Goal: Transaction & Acquisition: Purchase product/service

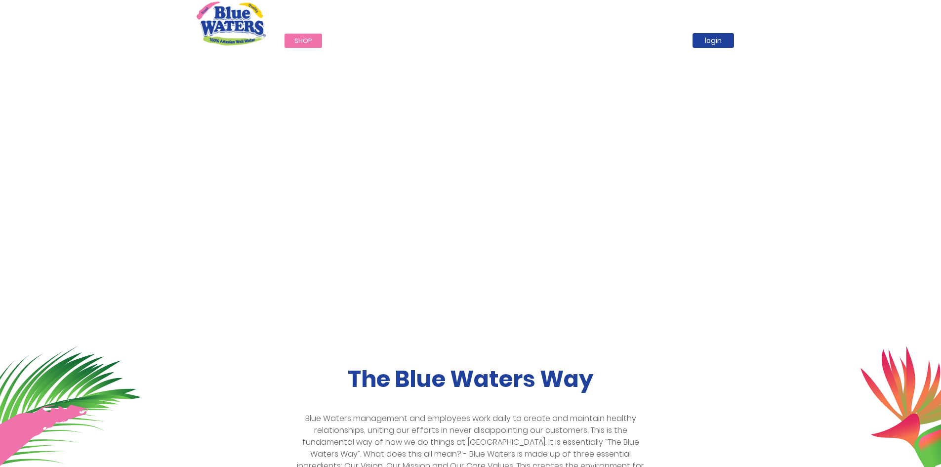
click at [306, 43] on span "Shop" at bounding box center [304, 40] width 18 height 9
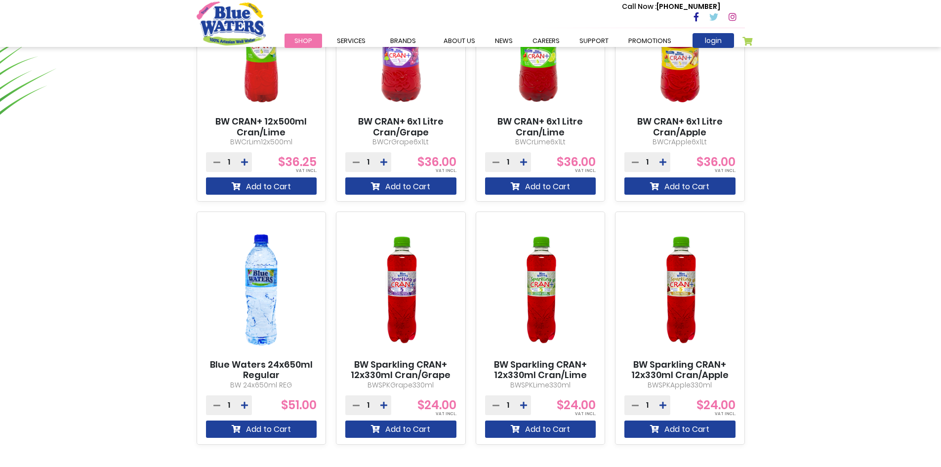
scroll to position [791, 0]
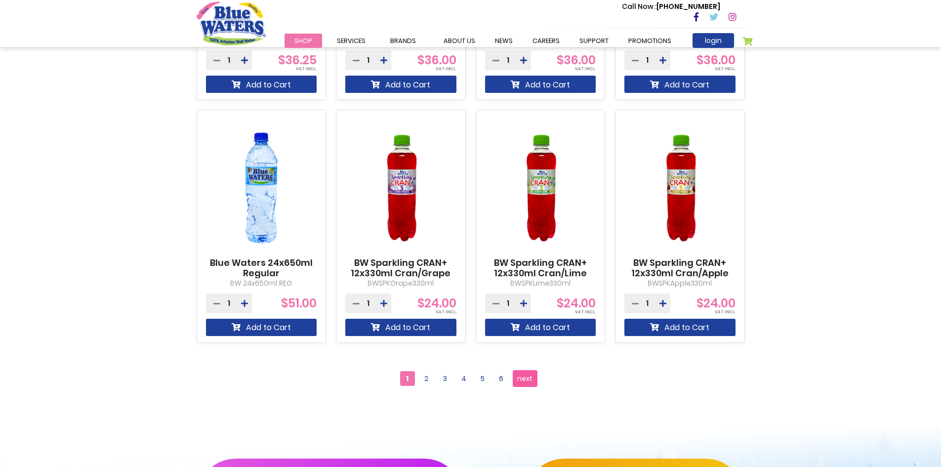
click at [519, 380] on span "next" at bounding box center [524, 378] width 15 height 15
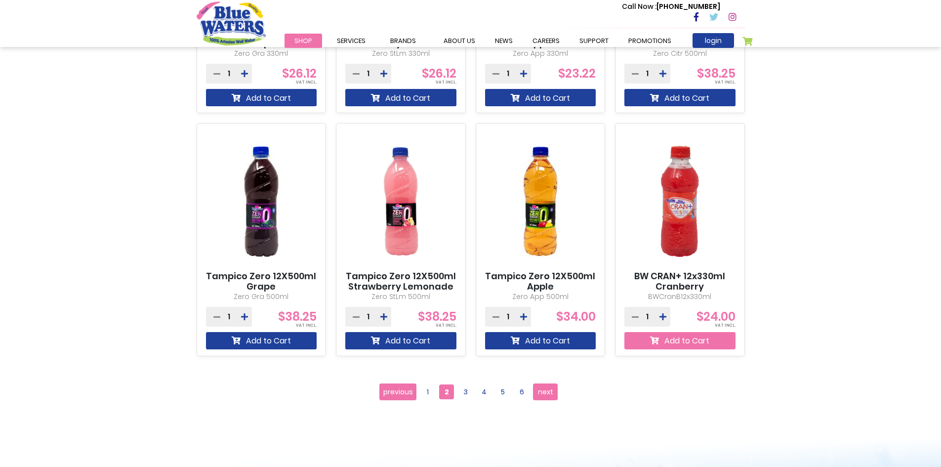
scroll to position [791, 0]
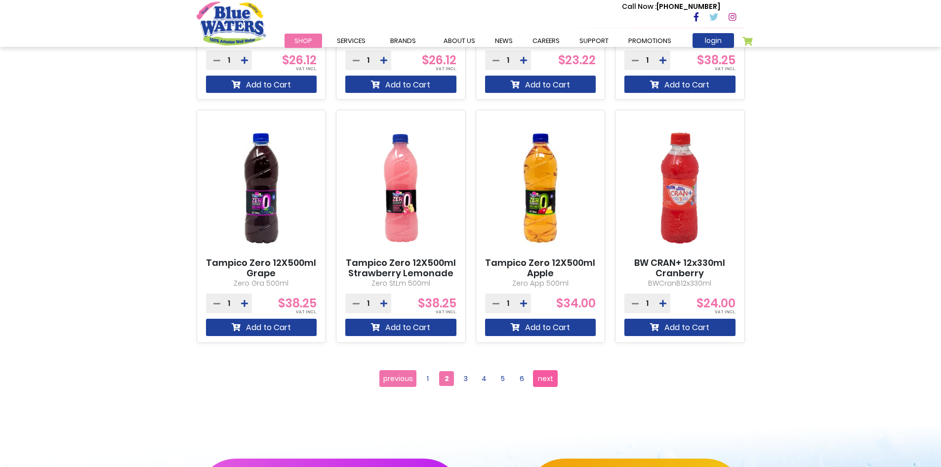
click at [548, 379] on span "next" at bounding box center [545, 378] width 15 height 15
click at [547, 380] on span "next" at bounding box center [545, 378] width 15 height 15
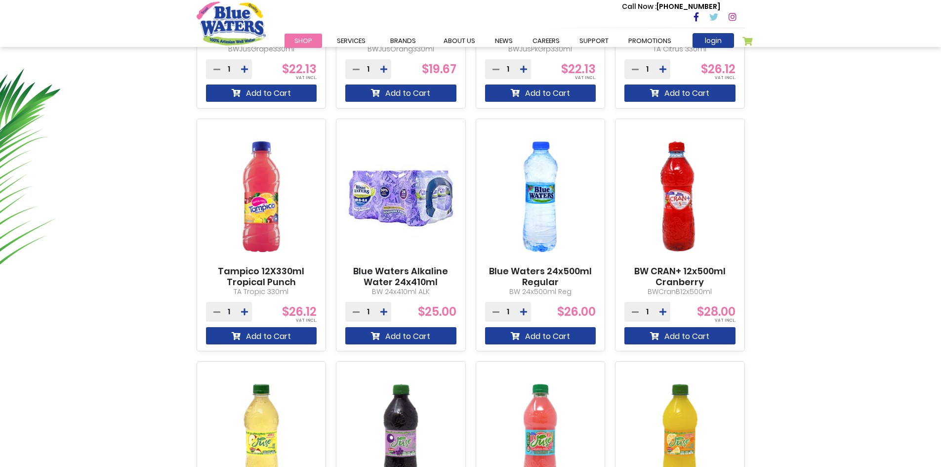
scroll to position [544, 0]
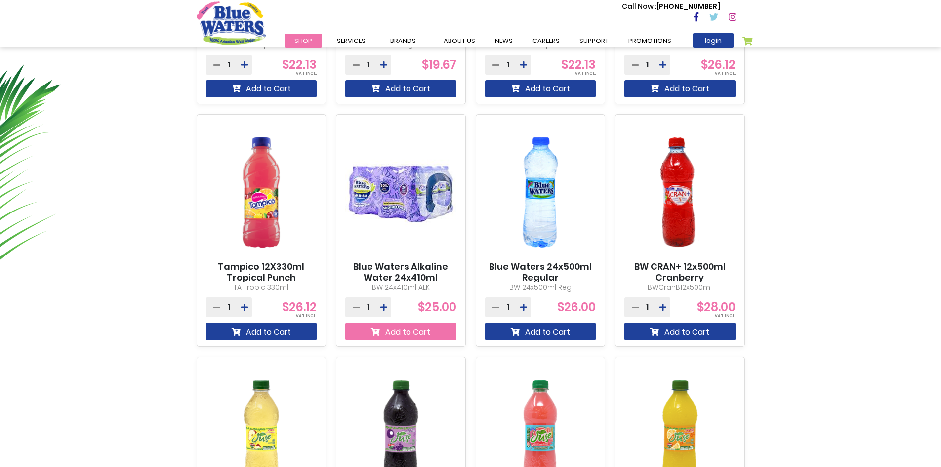
click at [394, 331] on button "Add to Cart" at bounding box center [400, 331] width 111 height 17
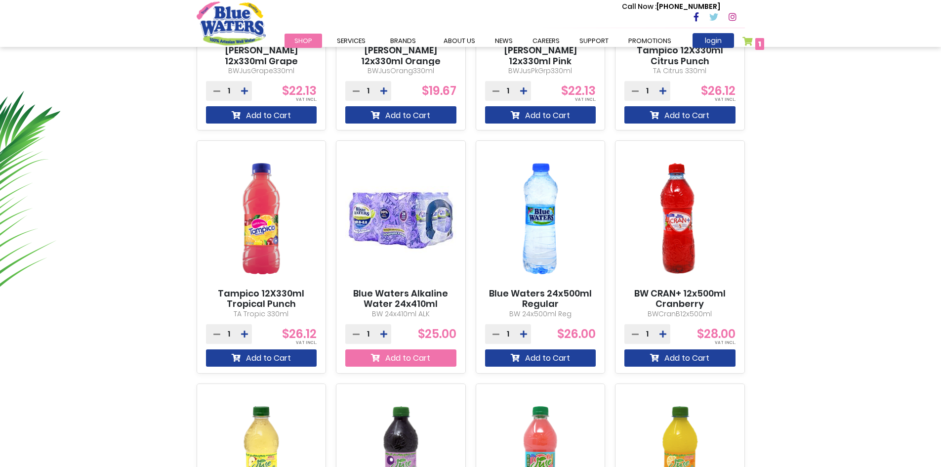
scroll to position [570, 0]
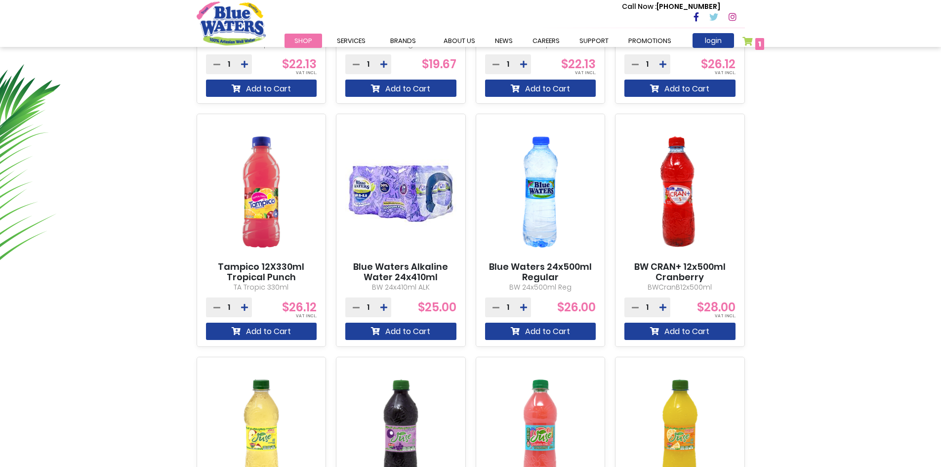
click at [411, 195] on img at bounding box center [400, 192] width 111 height 139
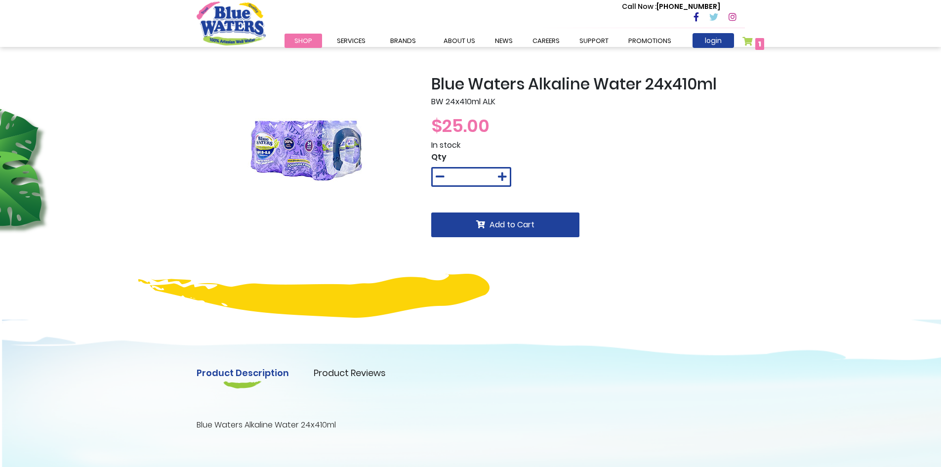
click at [751, 44] on link "My Cart 1 1 items" at bounding box center [754, 44] width 22 height 14
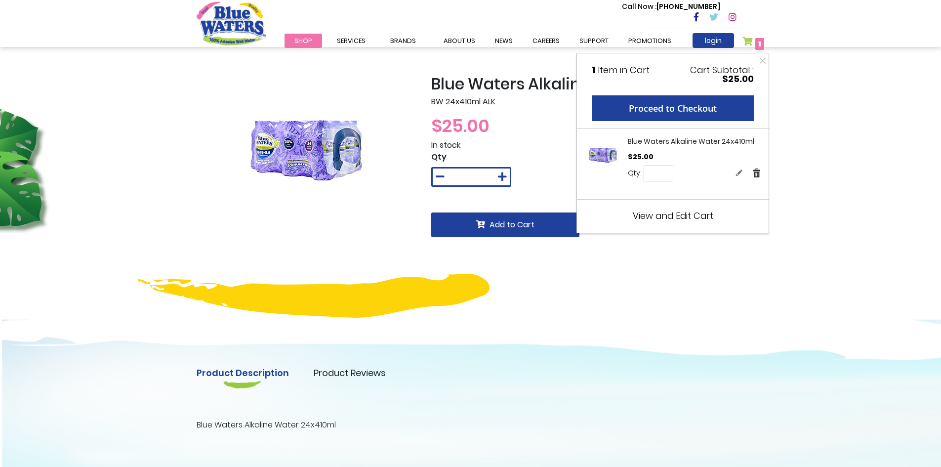
click at [759, 174] on link "Remove" at bounding box center [757, 173] width 9 height 10
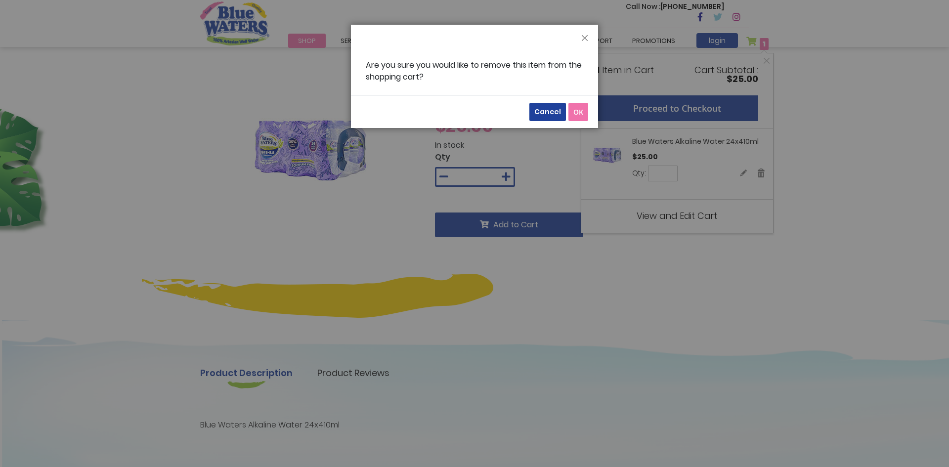
click at [586, 113] on button "OK" at bounding box center [578, 112] width 20 height 18
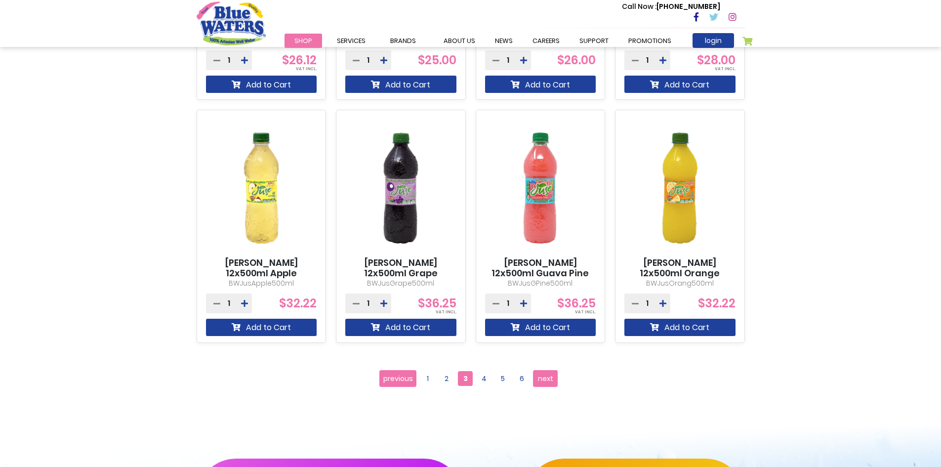
scroll to position [889, 0]
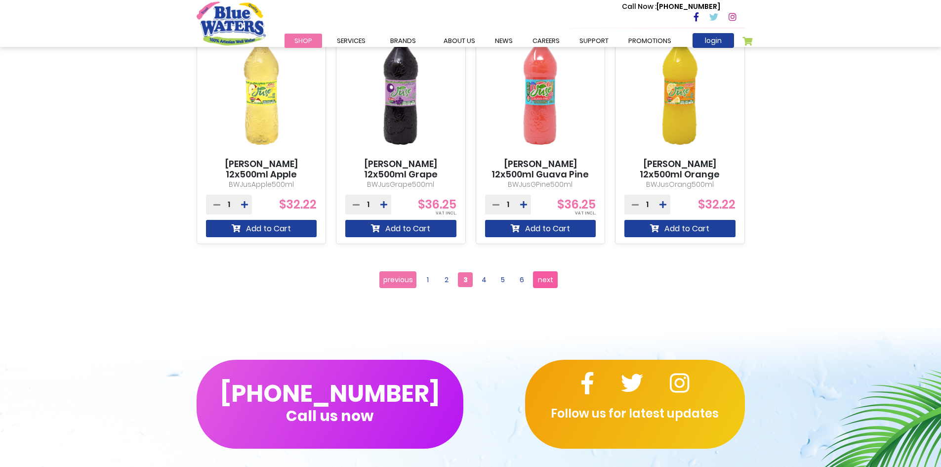
click at [544, 279] on span "next" at bounding box center [545, 279] width 15 height 15
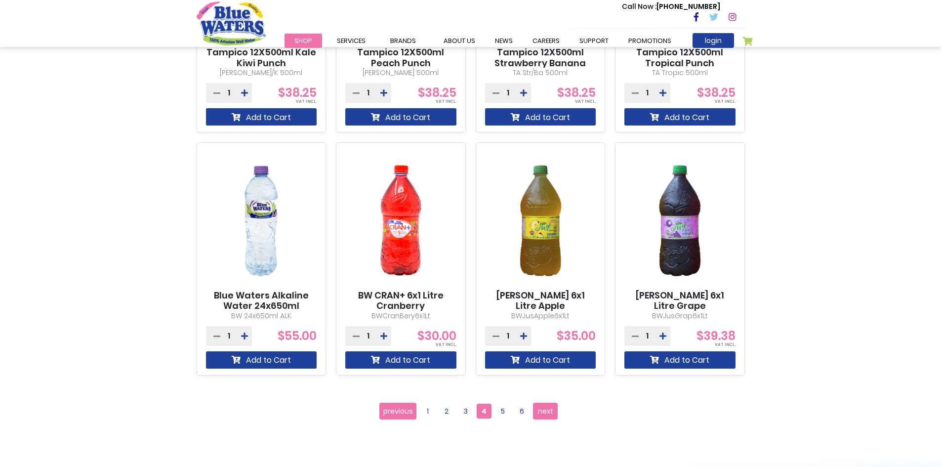
scroll to position [791, 0]
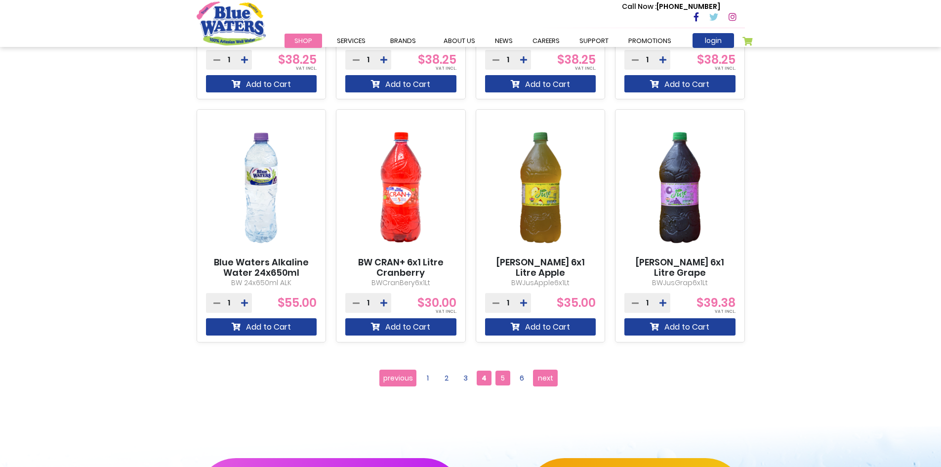
click at [505, 376] on span "5" at bounding box center [503, 378] width 15 height 15
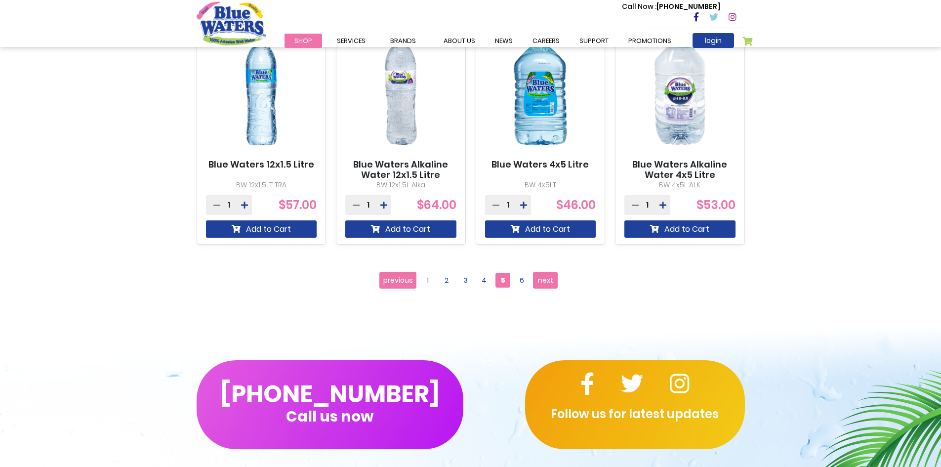
scroll to position [889, 0]
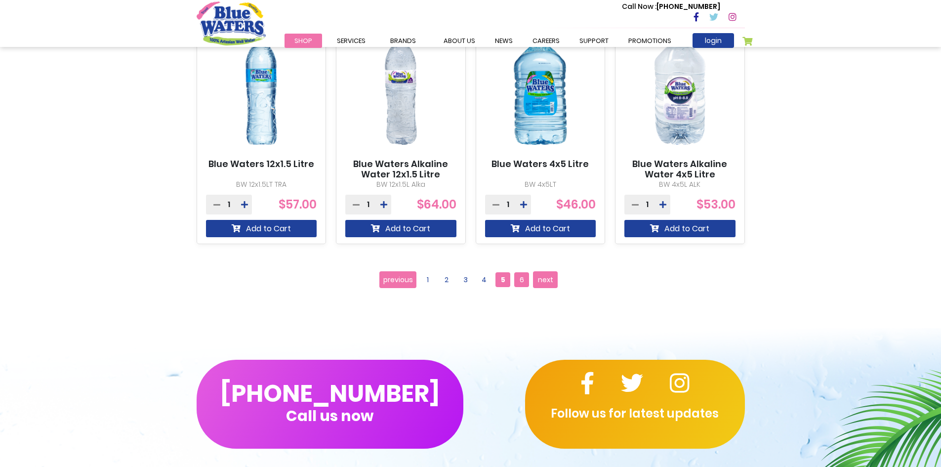
click at [519, 279] on span "6" at bounding box center [521, 279] width 15 height 15
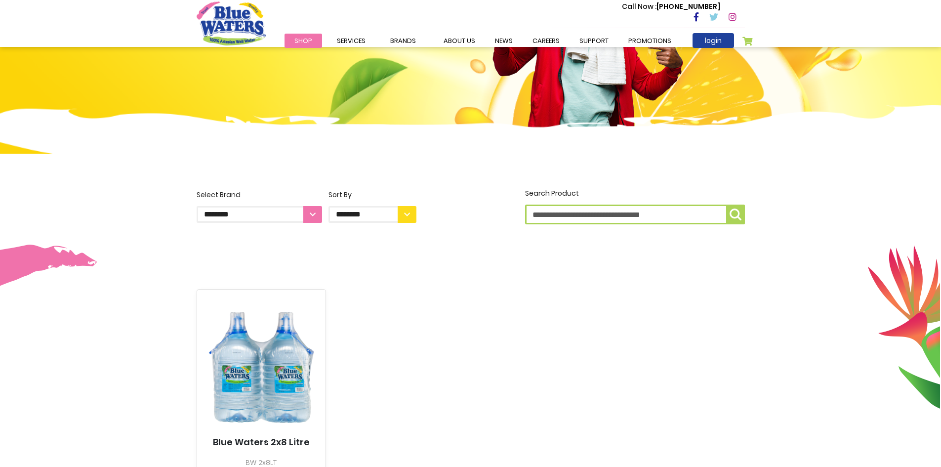
scroll to position [296, 0]
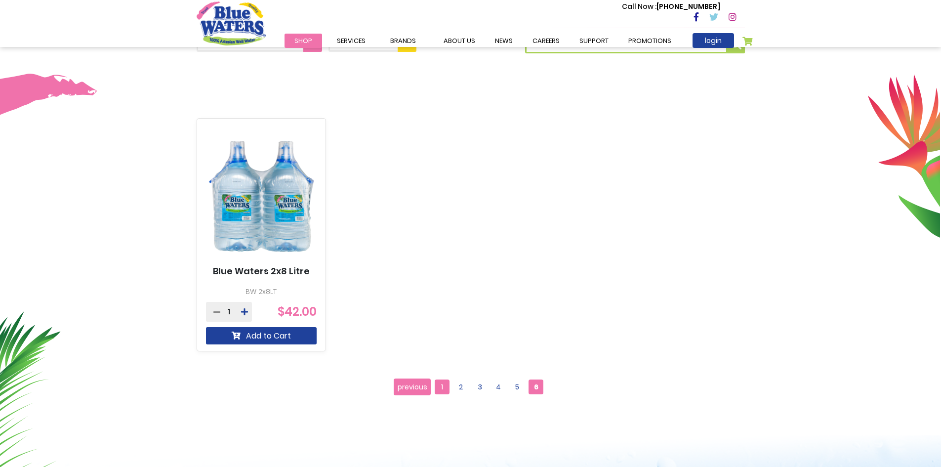
click at [441, 384] on span "1" at bounding box center [442, 387] width 15 height 15
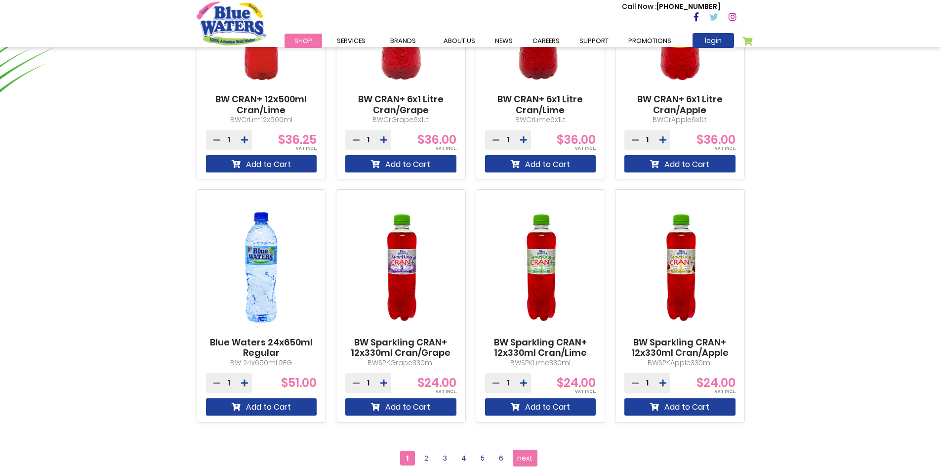
scroll to position [741, 0]
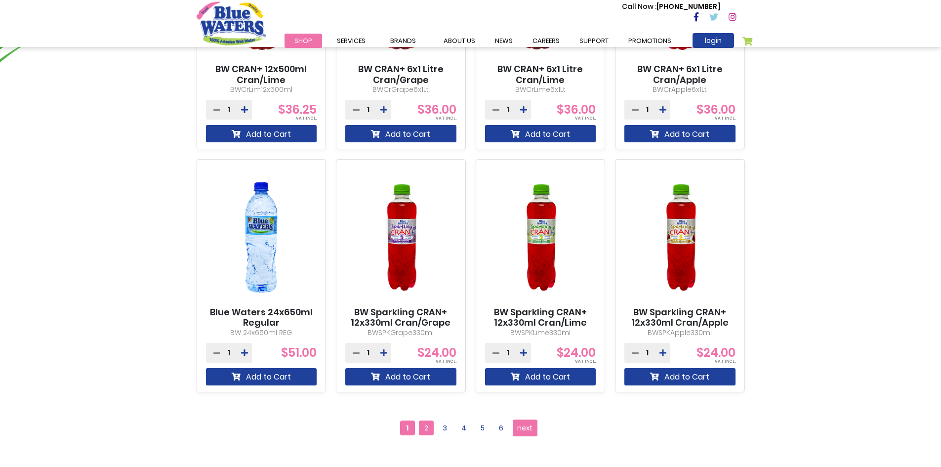
click at [429, 431] on span "2" at bounding box center [426, 428] width 15 height 15
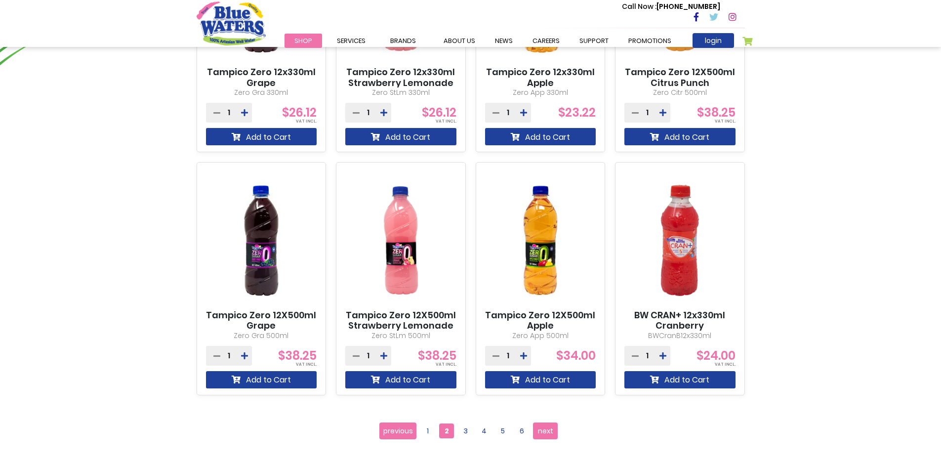
scroll to position [889, 0]
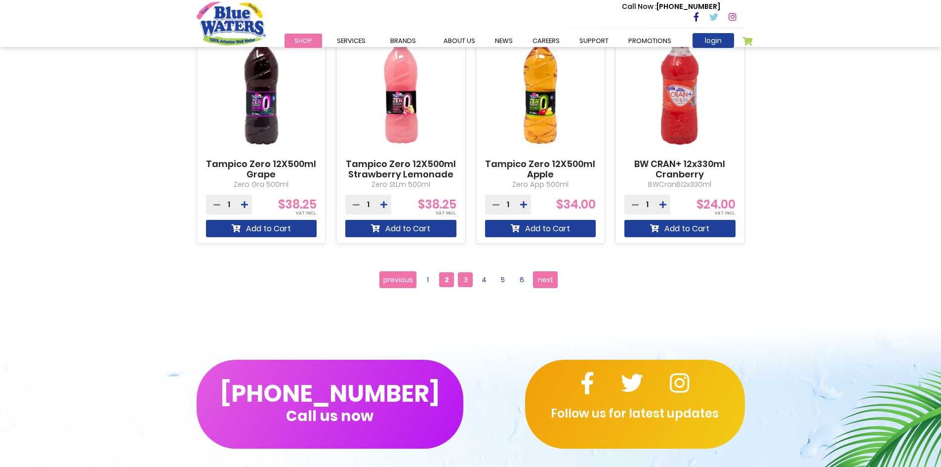
click at [465, 283] on span "3" at bounding box center [465, 279] width 15 height 15
